Goal: Check status: Check status

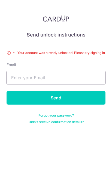
click at [79, 71] on input "text" at bounding box center [56, 78] width 99 height 14
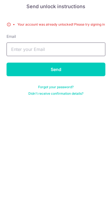
type input "[EMAIL_ADDRESS][DOMAIN_NAME]"
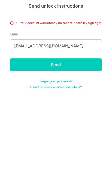
scroll to position [2, 0]
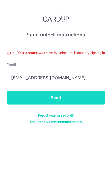
click at [66, 97] on input "Send" at bounding box center [56, 98] width 99 height 14
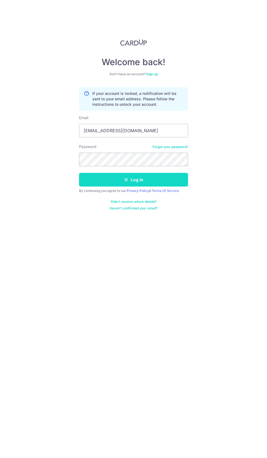
click at [155, 177] on button "Log in" at bounding box center [133, 180] width 109 height 14
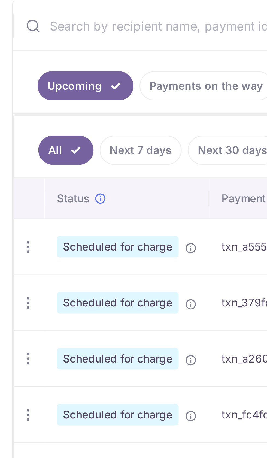
click at [72, 172] on link "Payments on the way" at bounding box center [73, 173] width 47 height 10
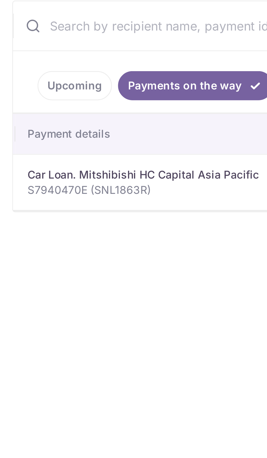
scroll to position [0, 143]
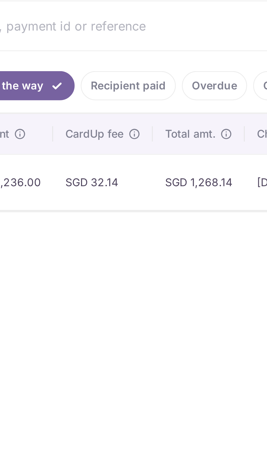
click at [123, 174] on link "Recipient paid" at bounding box center [116, 173] width 34 height 10
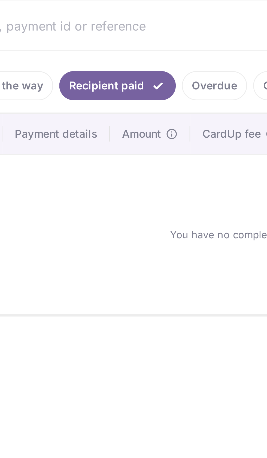
click at [82, 172] on link "Payments on the way" at bounding box center [65, 173] width 47 height 10
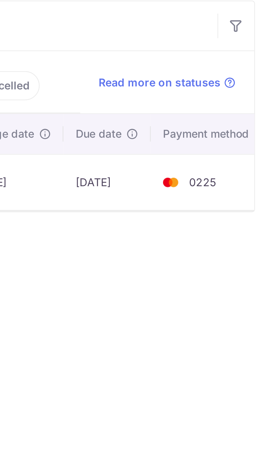
scroll to position [0, 0]
click at [236, 173] on span "Read more on statuses" at bounding box center [228, 171] width 43 height 5
